Goal: Information Seeking & Learning: Learn about a topic

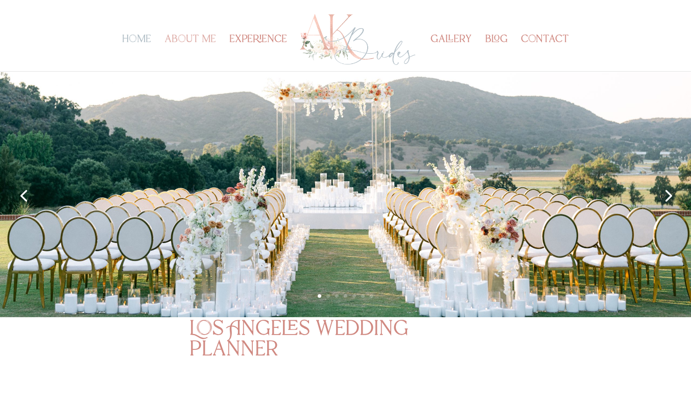
click at [204, 36] on link "about me" at bounding box center [191, 53] width 52 height 35
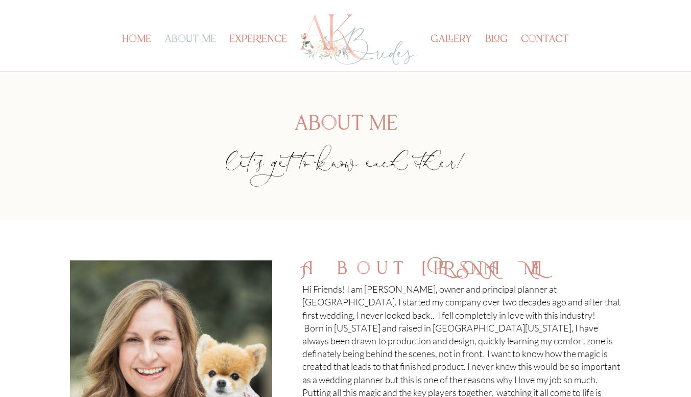
click at [115, 32] on div "home about me experience gallery blog contact Select Page home about me experie…" at bounding box center [346, 35] width 552 height 71
click at [125, 39] on link "home" at bounding box center [136, 53] width 29 height 35
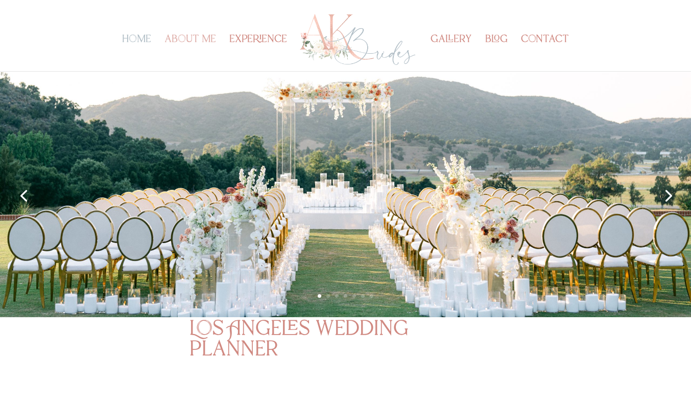
click at [183, 38] on link "about me" at bounding box center [191, 53] width 52 height 35
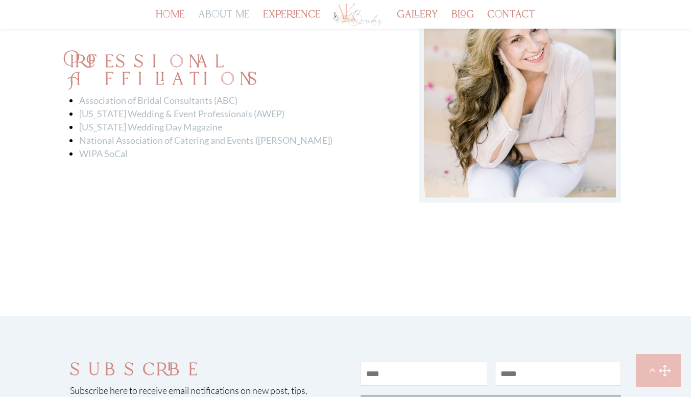
scroll to position [1821, 0]
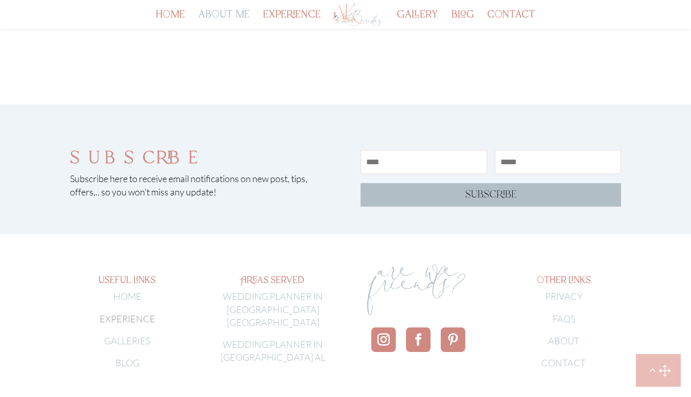
click at [278, 290] on link "WEDDING PLANNER IN [GEOGRAPHIC_DATA] [GEOGRAPHIC_DATA]" at bounding box center [273, 308] width 100 height 37
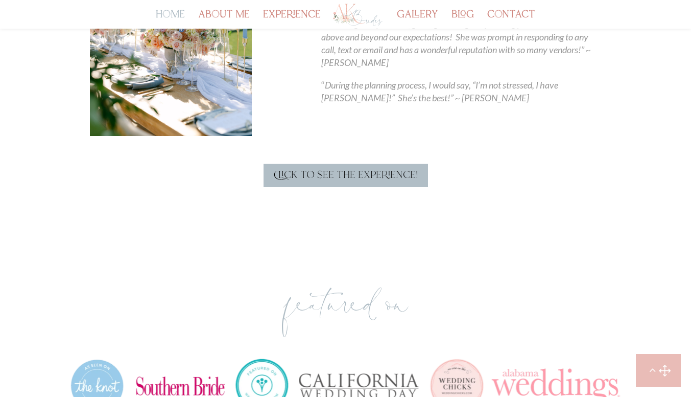
scroll to position [554, 0]
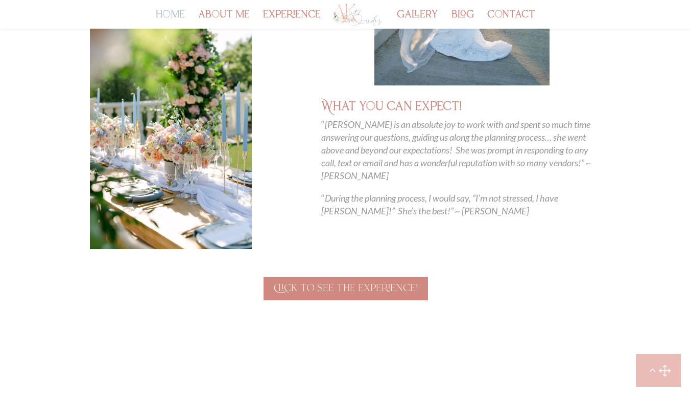
click at [312, 295] on link "Click to see the experience!" at bounding box center [346, 288] width 165 height 24
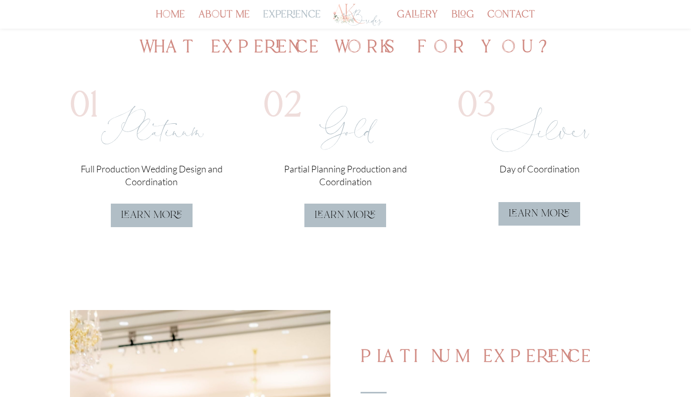
scroll to position [314, 0]
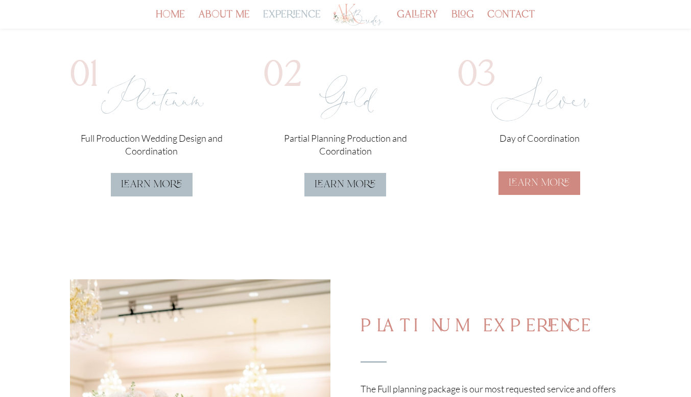
click at [558, 183] on link "learn more" at bounding box center [540, 183] width 82 height 24
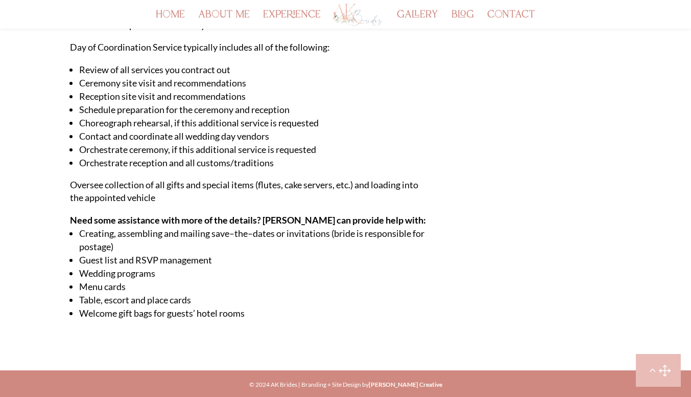
scroll to position [718, 0]
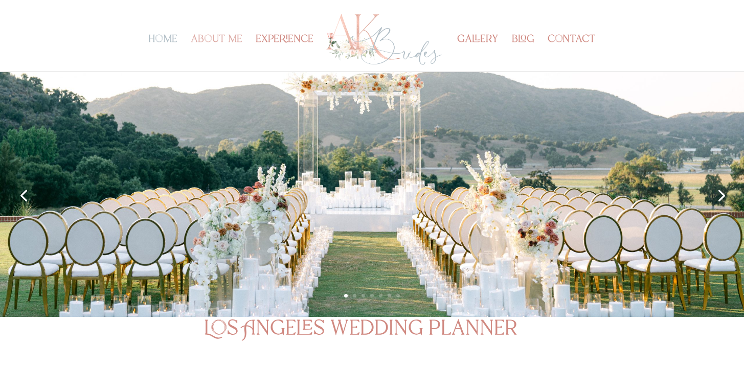
click at [217, 36] on link "about me" at bounding box center [217, 53] width 52 height 35
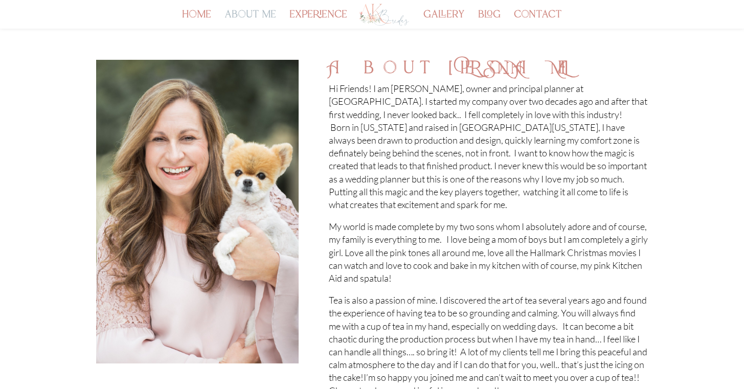
scroll to position [134, 0]
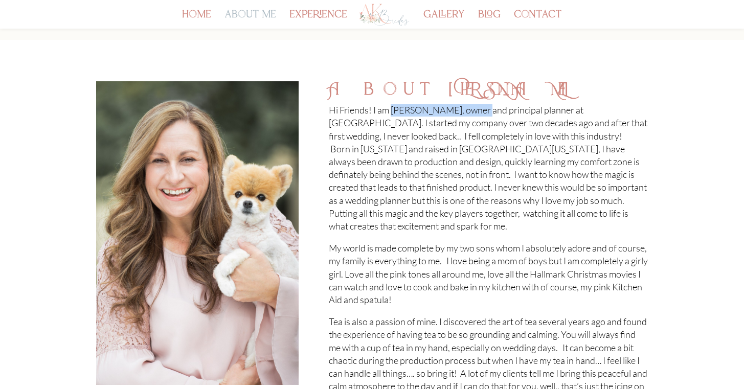
drag, startPoint x: 475, startPoint y: 113, endPoint x: 395, endPoint y: 107, distance: 80.5
click at [395, 107] on p "Hi Friends! I am Anita Casano Kanellis, owner and principal planner at AK Bride…" at bounding box center [488, 173] width 319 height 138
copy p "Anita Casano Kanellis"
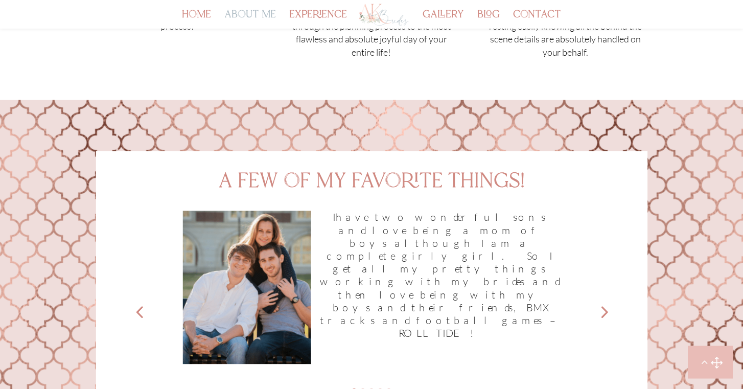
scroll to position [992, 0]
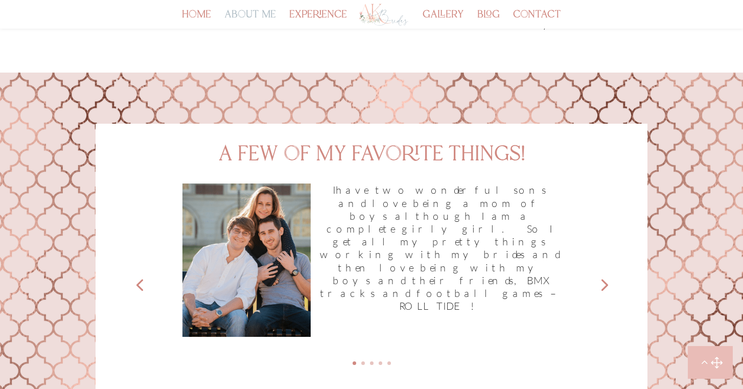
click at [607, 272] on link "Next" at bounding box center [603, 284] width 25 height 25
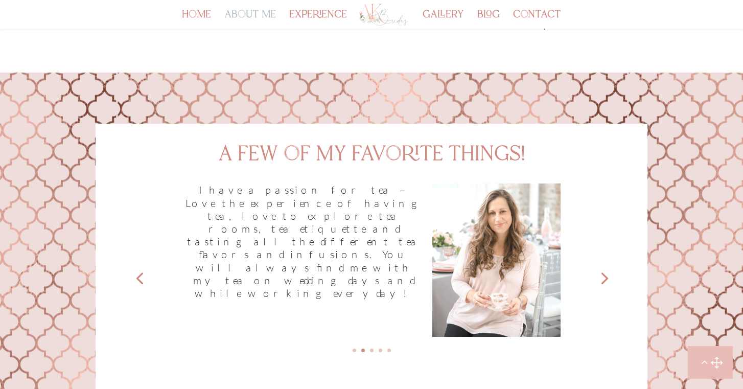
click at [607, 265] on link "Next" at bounding box center [603, 277] width 25 height 25
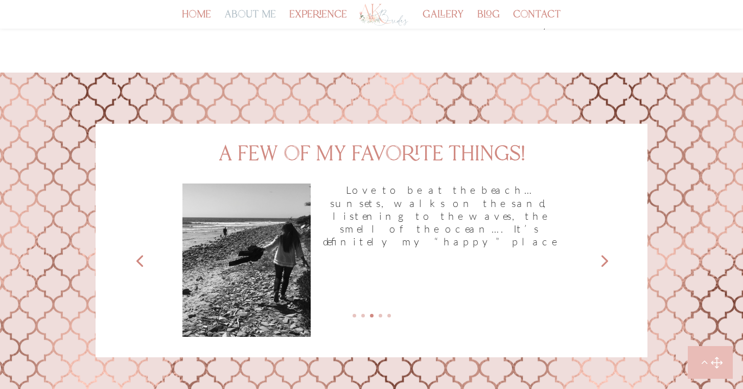
click at [607, 262] on link "Next" at bounding box center [603, 260] width 25 height 25
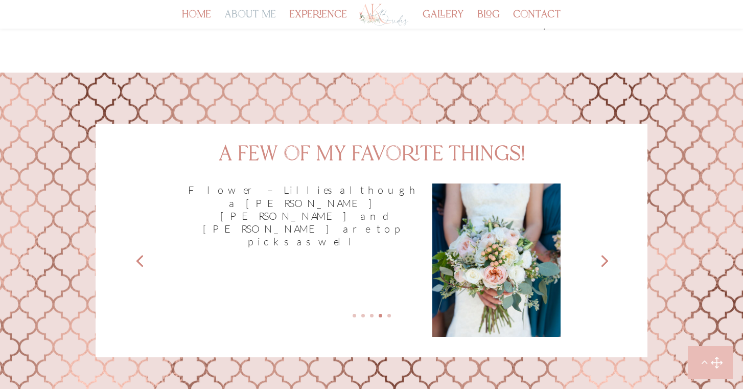
click at [607, 262] on link "Next" at bounding box center [603, 260] width 25 height 25
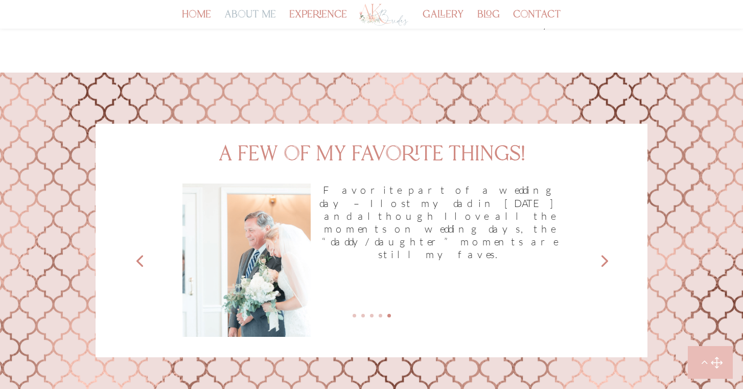
click at [607, 262] on link "Next" at bounding box center [603, 260] width 25 height 25
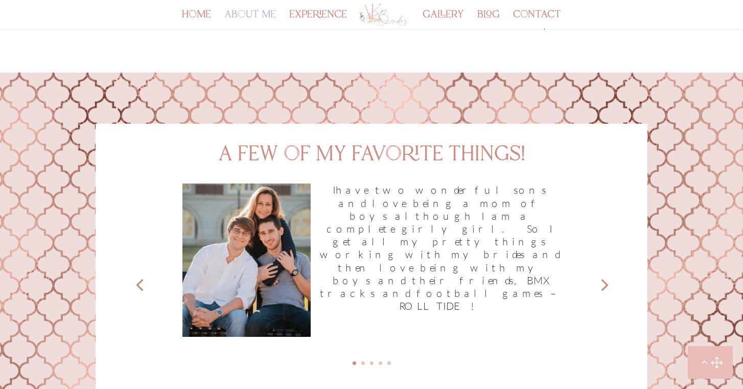
click at [146, 272] on link "Previous" at bounding box center [139, 284] width 25 height 25
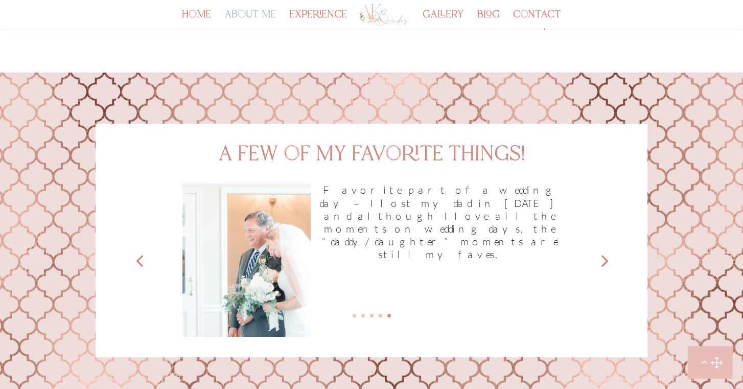
click at [606, 258] on link "Next" at bounding box center [603, 260] width 25 height 25
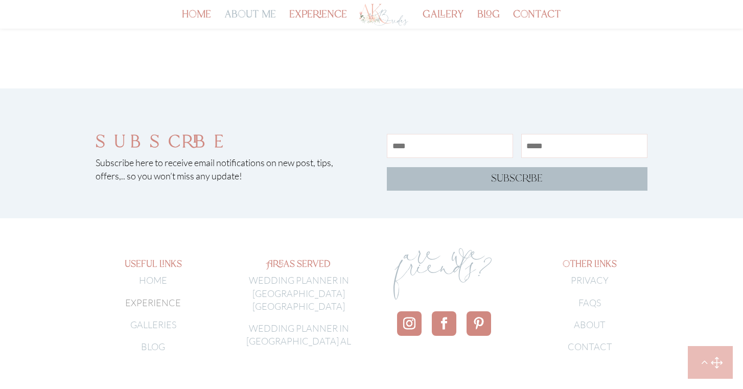
scroll to position [1836, 0]
click at [329, 275] on link "WEDDING PLANNER IN [GEOGRAPHIC_DATA] [GEOGRAPHIC_DATA]" at bounding box center [299, 293] width 100 height 37
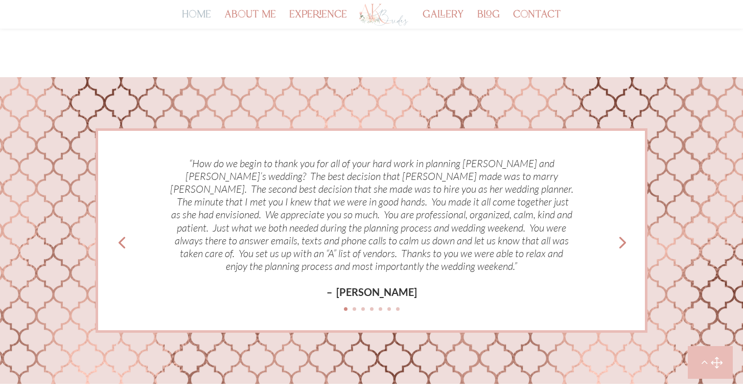
scroll to position [2245, 0]
